Goal: Task Accomplishment & Management: Manage account settings

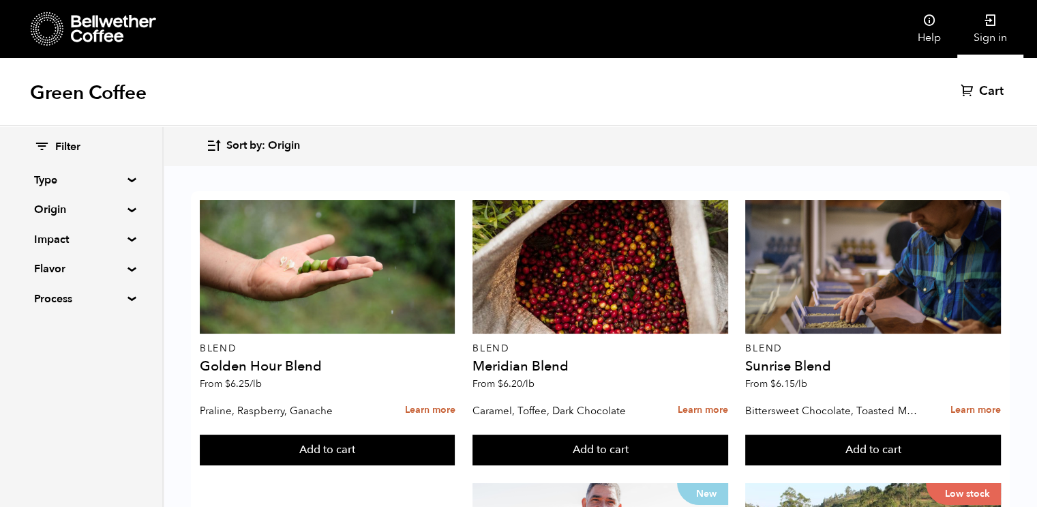
click at [990, 27] on link "Sign in" at bounding box center [991, 29] width 66 height 58
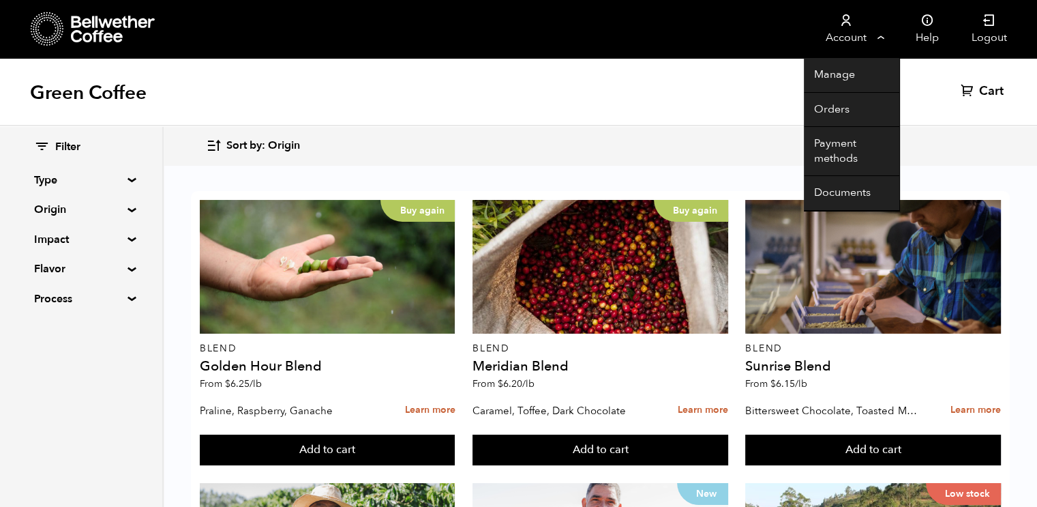
click at [885, 40] on link "Account" at bounding box center [846, 29] width 84 height 58
click at [846, 77] on link "Manage" at bounding box center [851, 75] width 95 height 35
